Goal: Use online tool/utility: Use online tool/utility

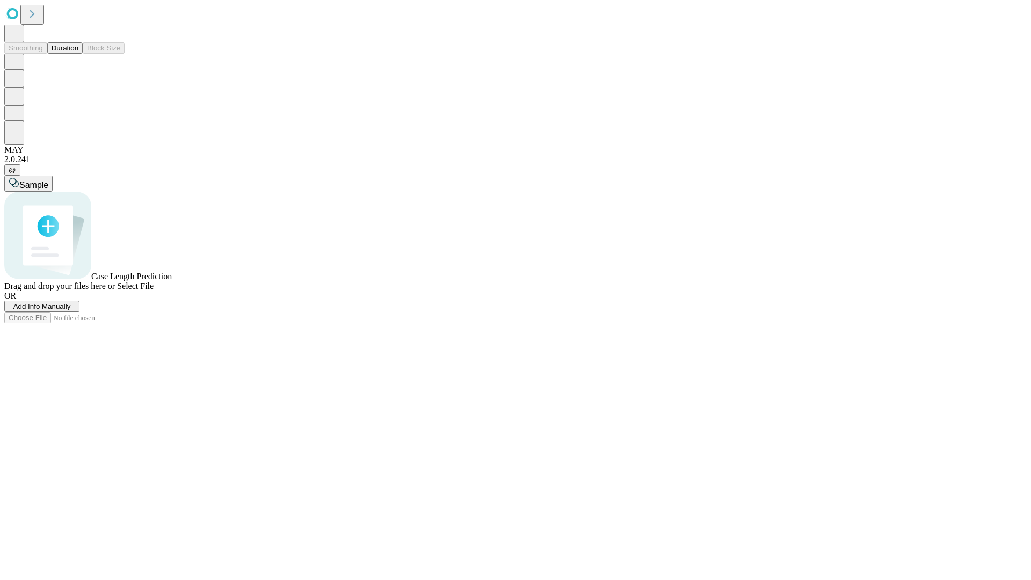
click at [78, 54] on button "Duration" at bounding box center [64, 47] width 35 height 11
click at [48, 180] on span "Sample" at bounding box center [33, 184] width 29 height 9
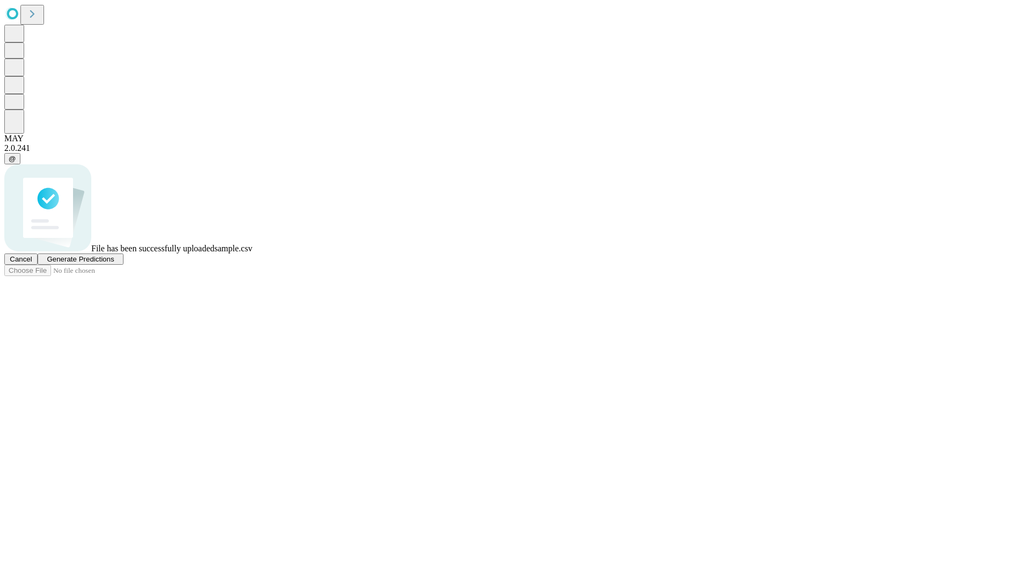
click at [114, 263] on span "Generate Predictions" at bounding box center [80, 259] width 67 height 8
